Goal: Transaction & Acquisition: Purchase product/service

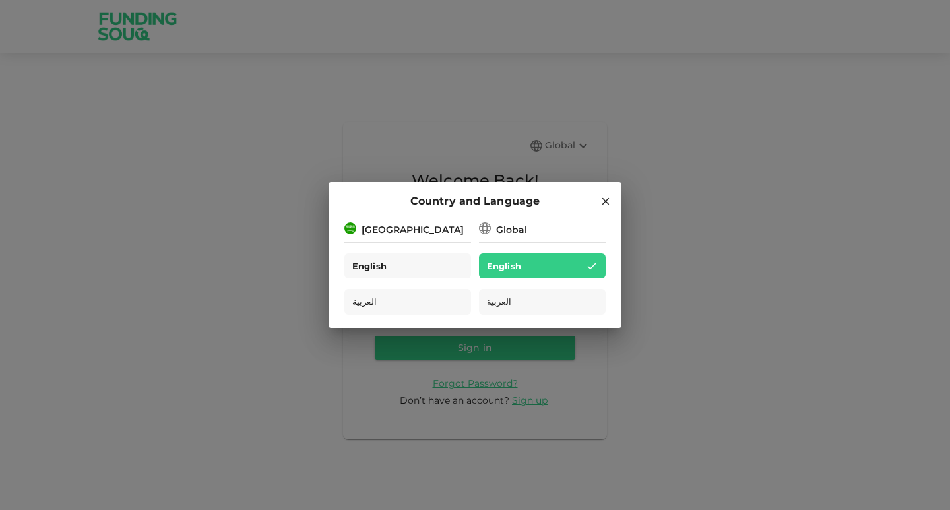
click at [363, 266] on span "English" at bounding box center [369, 266] width 34 height 15
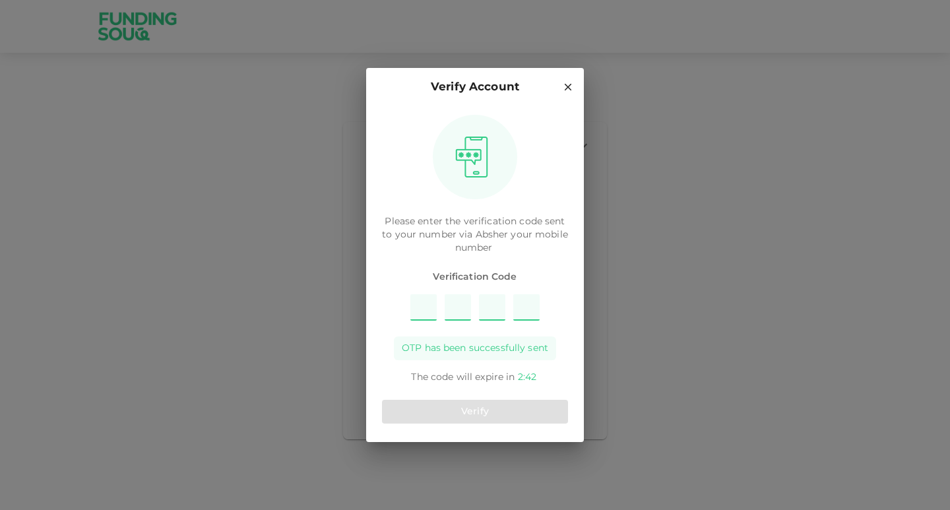
type input "9"
type input "4"
type input "6"
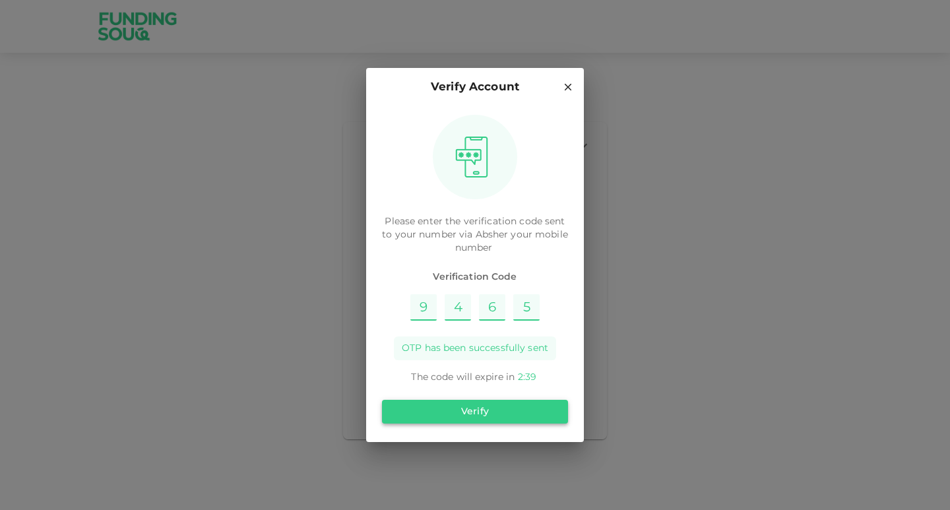
type input "5"
click at [457, 410] on button "Verify" at bounding box center [475, 412] width 186 height 24
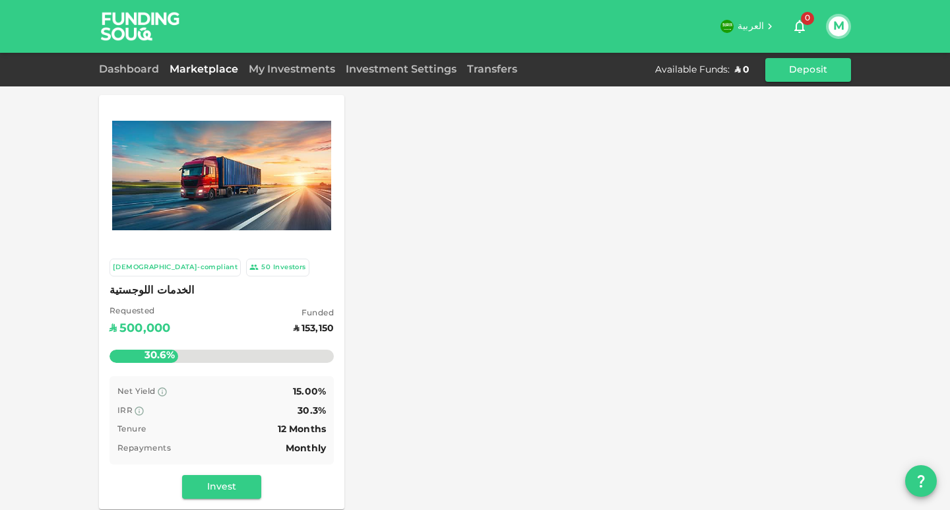
scroll to position [66, 0]
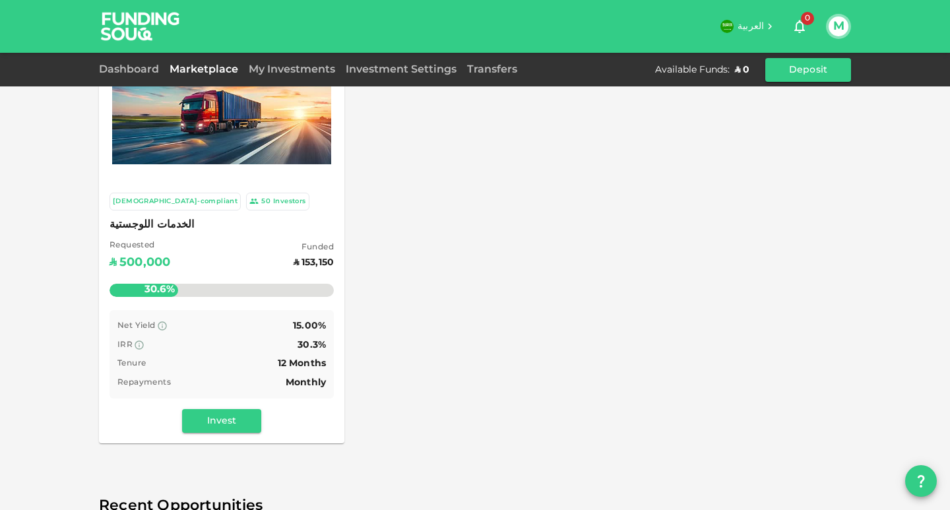
click at [223, 141] on img at bounding box center [221, 110] width 219 height 110
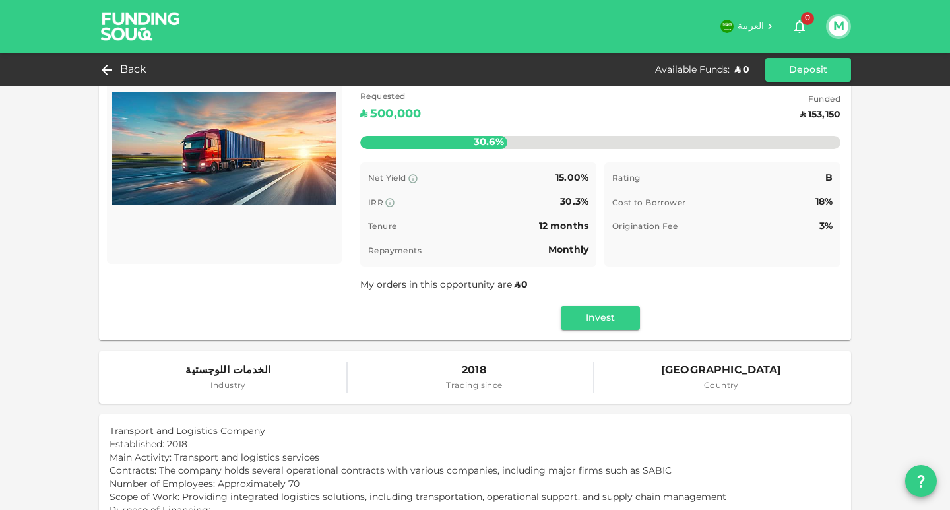
scroll to position [66, 0]
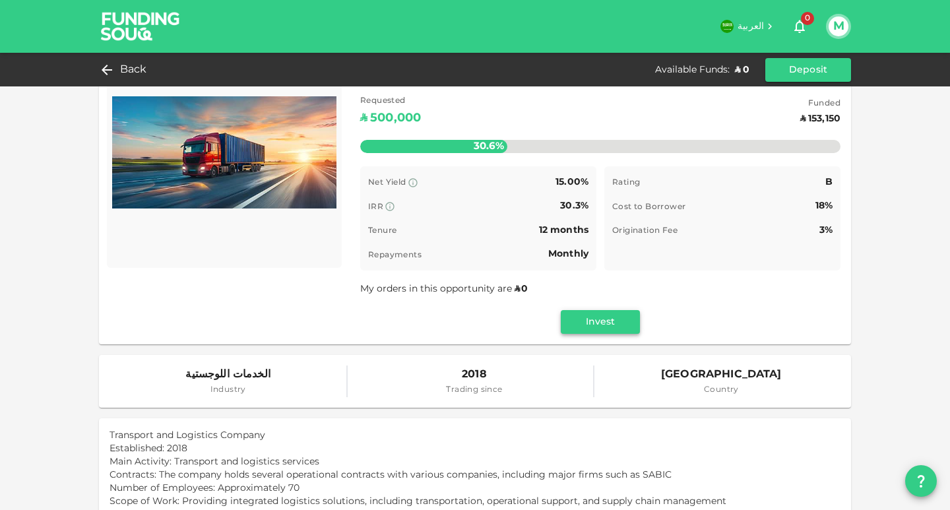
click at [597, 319] on button "Invest" at bounding box center [600, 322] width 79 height 24
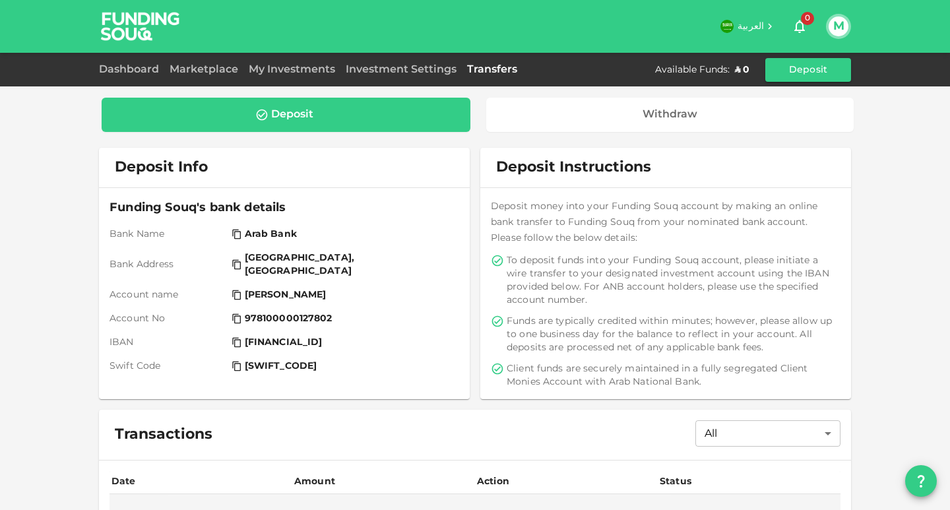
click at [135, 26] on img at bounding box center [140, 26] width 99 height 52
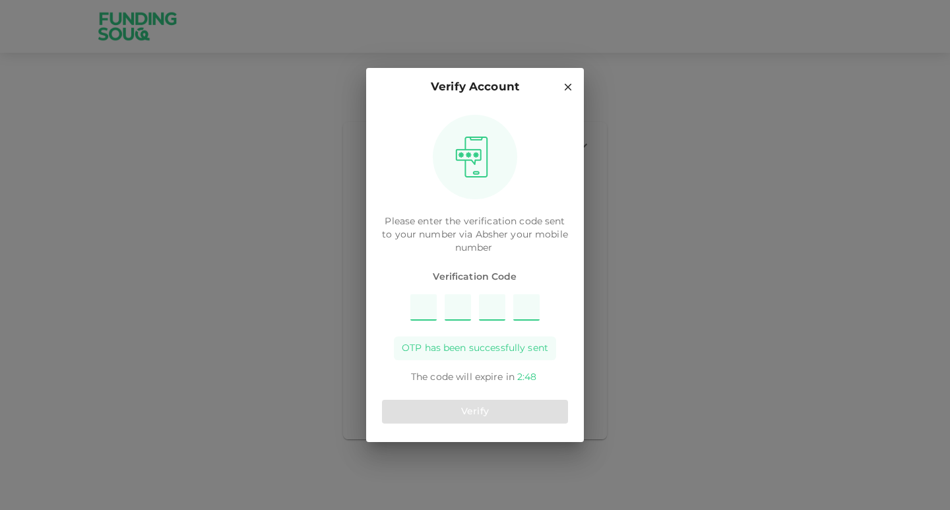
type input "2"
type input "1"
type input "5"
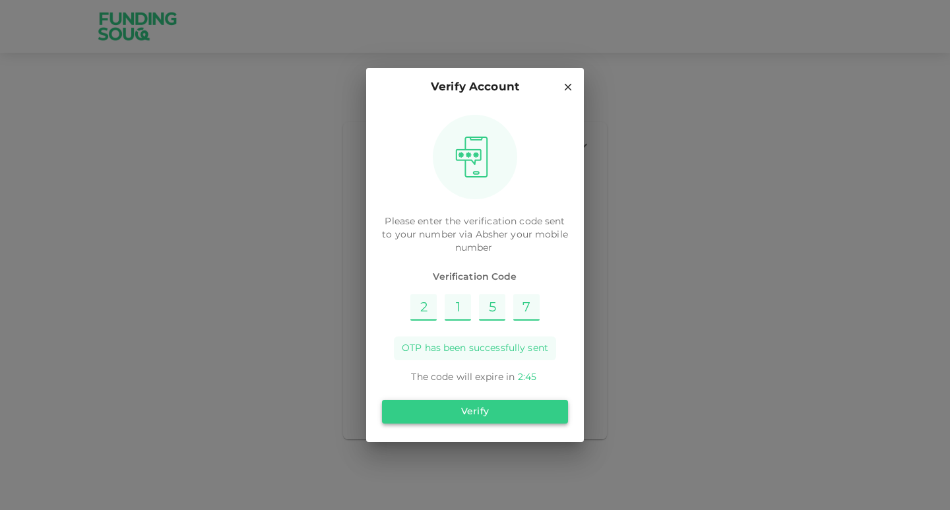
type input "7"
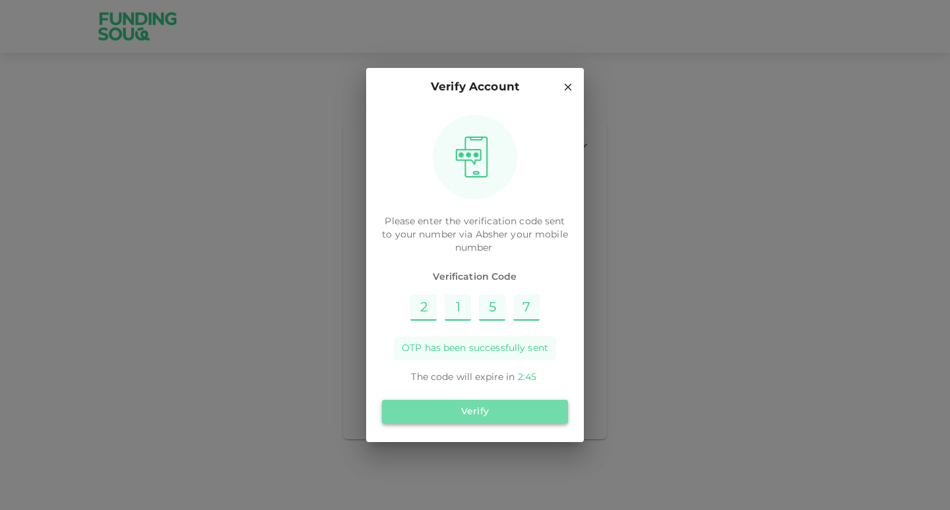
click at [481, 413] on button "Verify" at bounding box center [475, 412] width 186 height 24
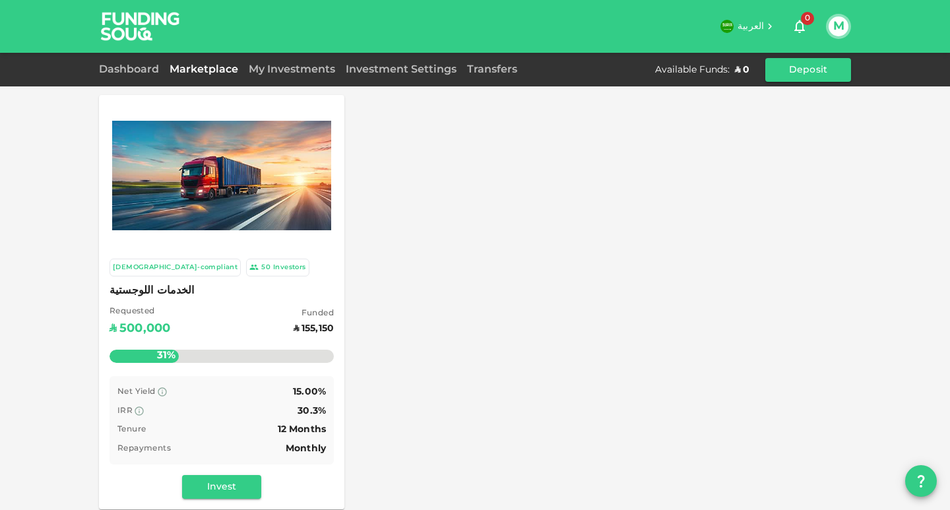
scroll to position [66, 0]
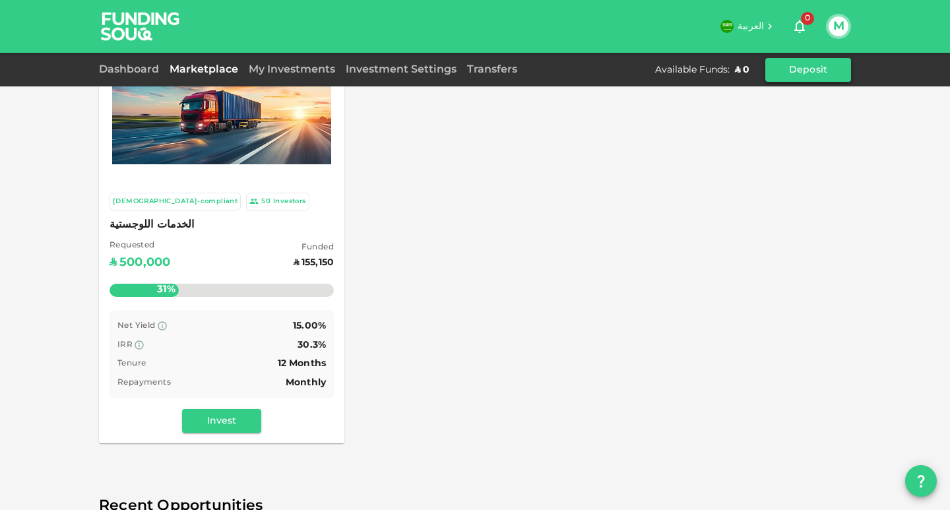
click at [795, 69] on button "Deposit" at bounding box center [809, 70] width 86 height 24
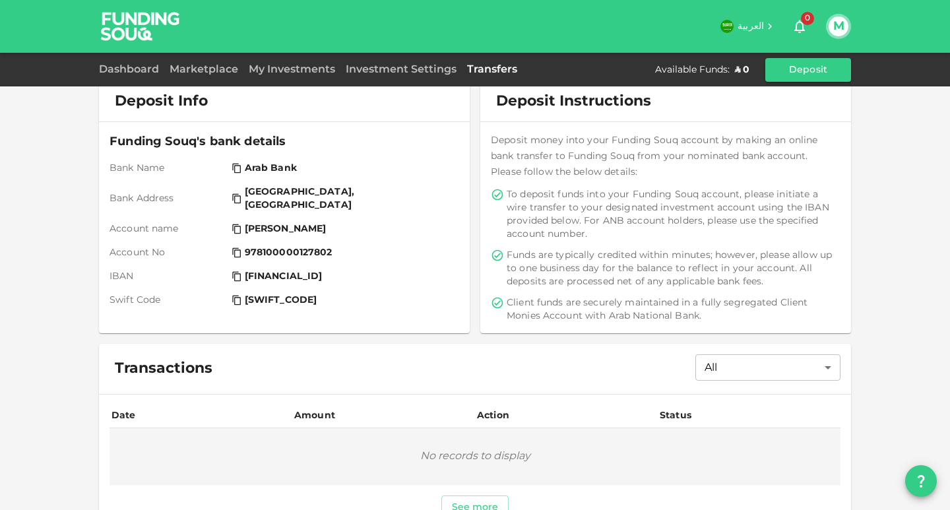
click at [232, 271] on icon at bounding box center [237, 276] width 11 height 11
